Goal: Task Accomplishment & Management: Manage account settings

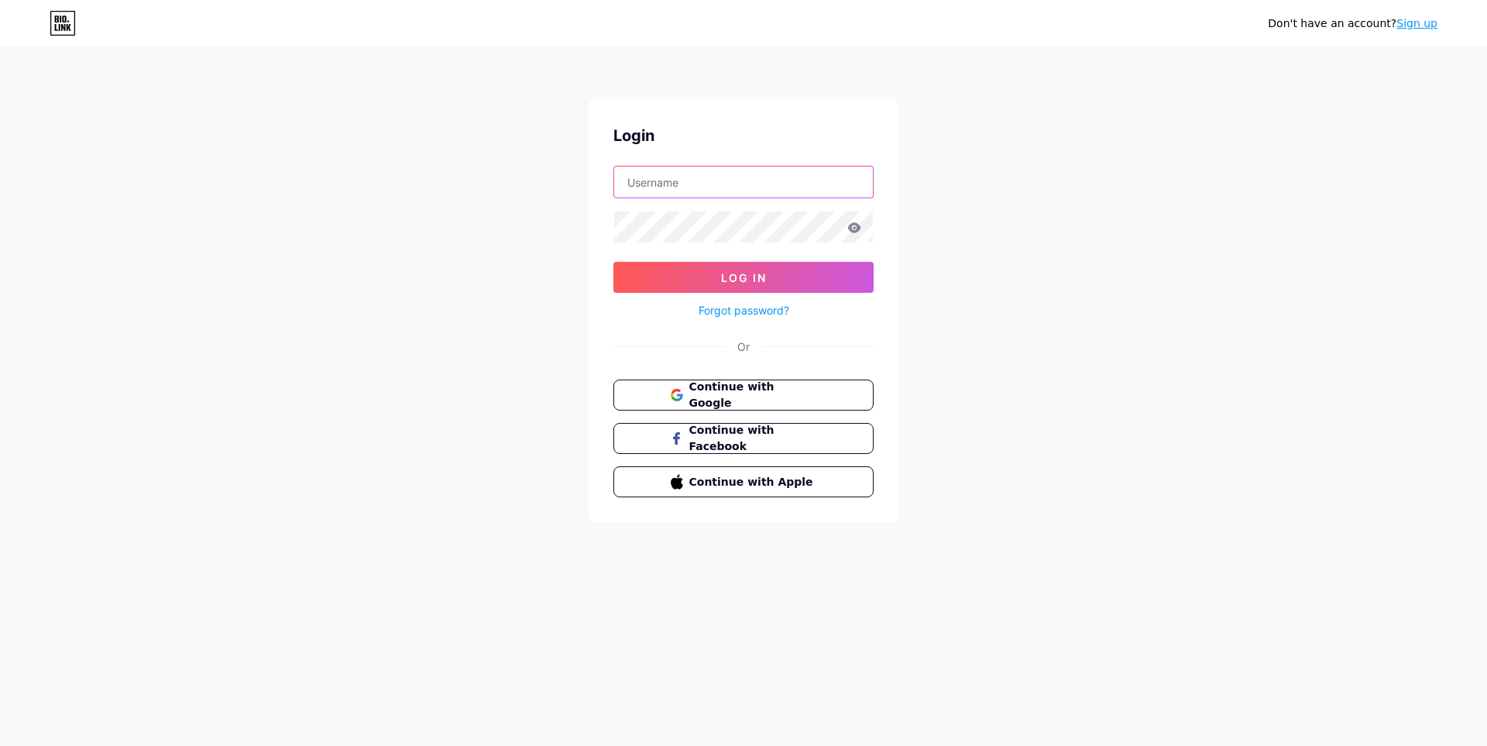
type input "[DOMAIN_NAME][EMAIL_ADDRESS][DOMAIN_NAME]"
click at [852, 229] on icon at bounding box center [854, 227] width 14 height 11
click at [855, 229] on icon at bounding box center [854, 227] width 14 height 11
click at [853, 229] on icon at bounding box center [854, 227] width 14 height 11
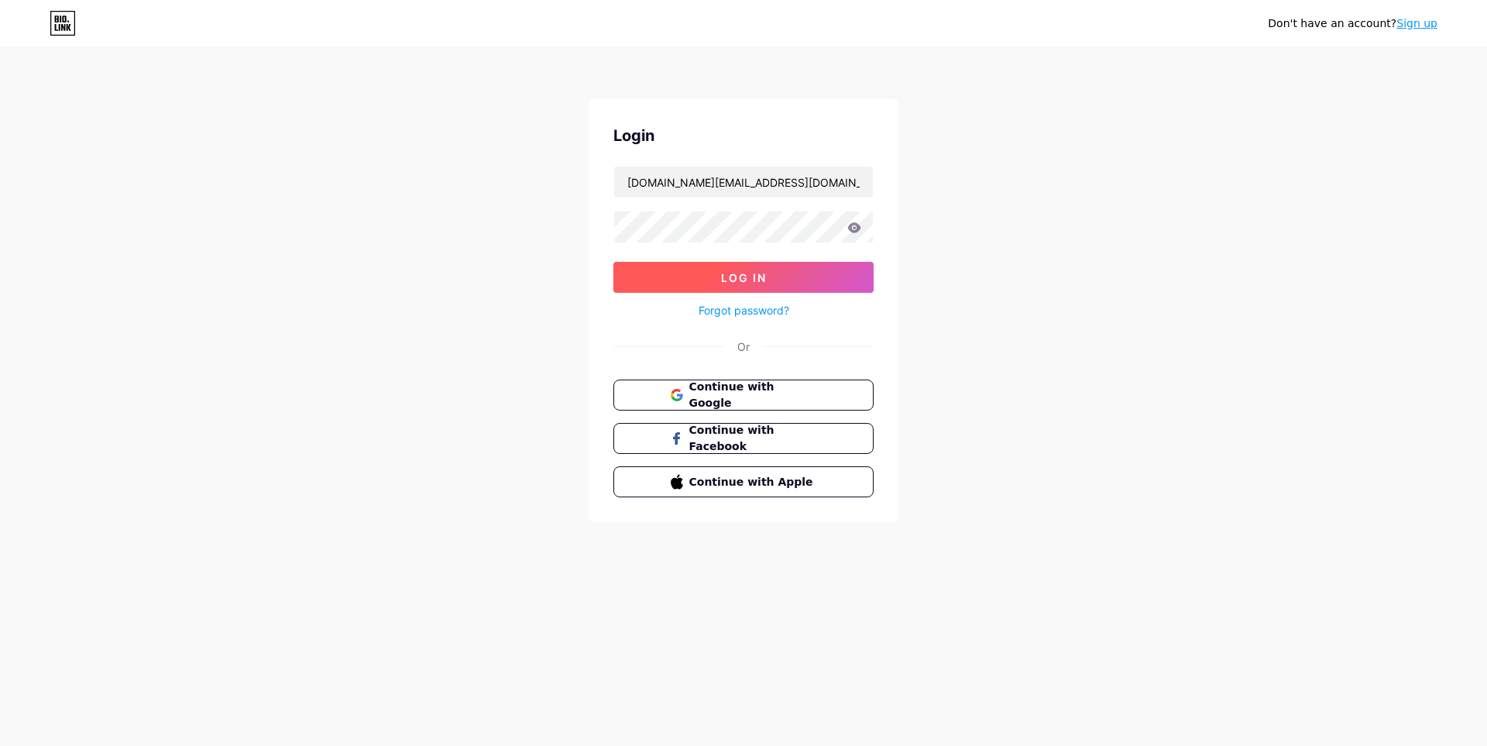
click at [797, 273] on button "Log In" at bounding box center [743, 277] width 260 height 31
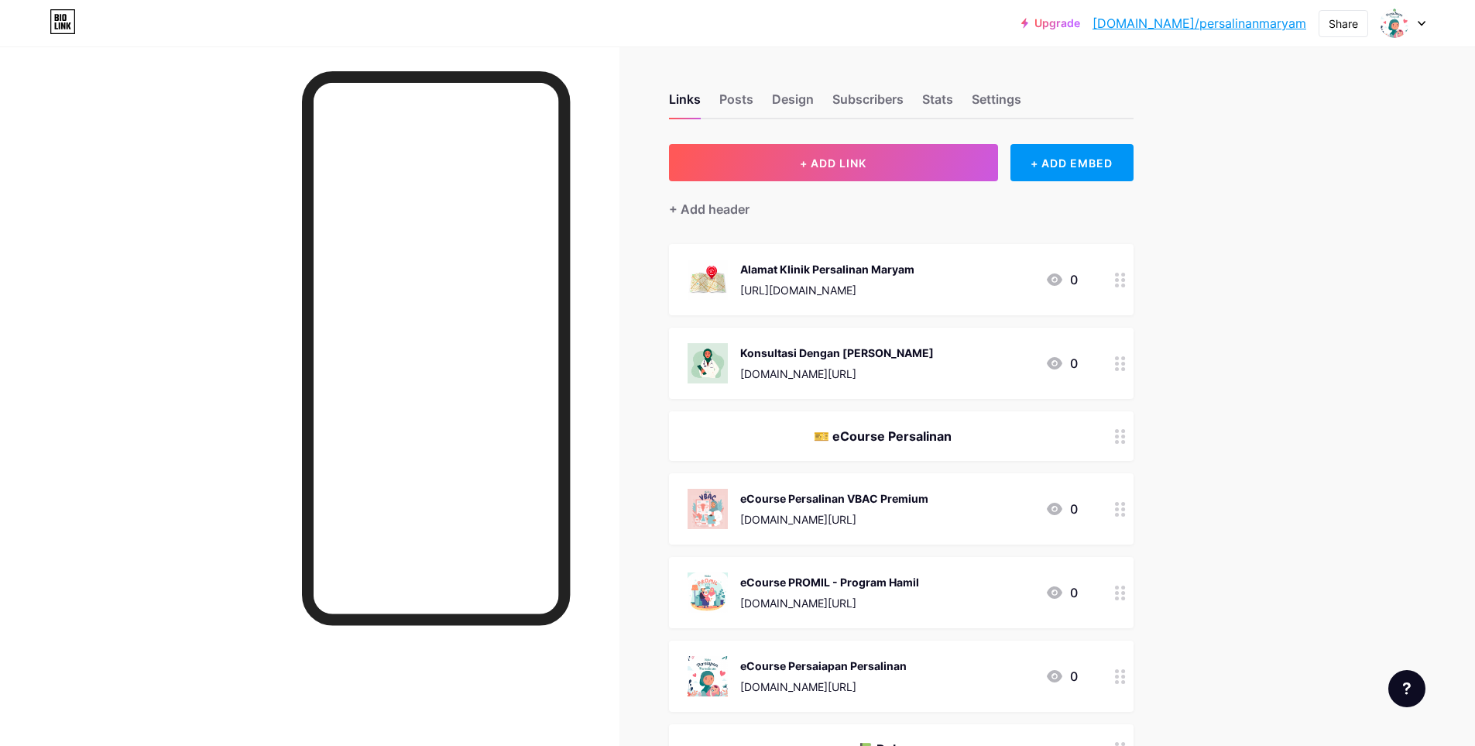
click at [1423, 25] on icon at bounding box center [1422, 23] width 8 height 5
